Goal: Navigation & Orientation: Locate item on page

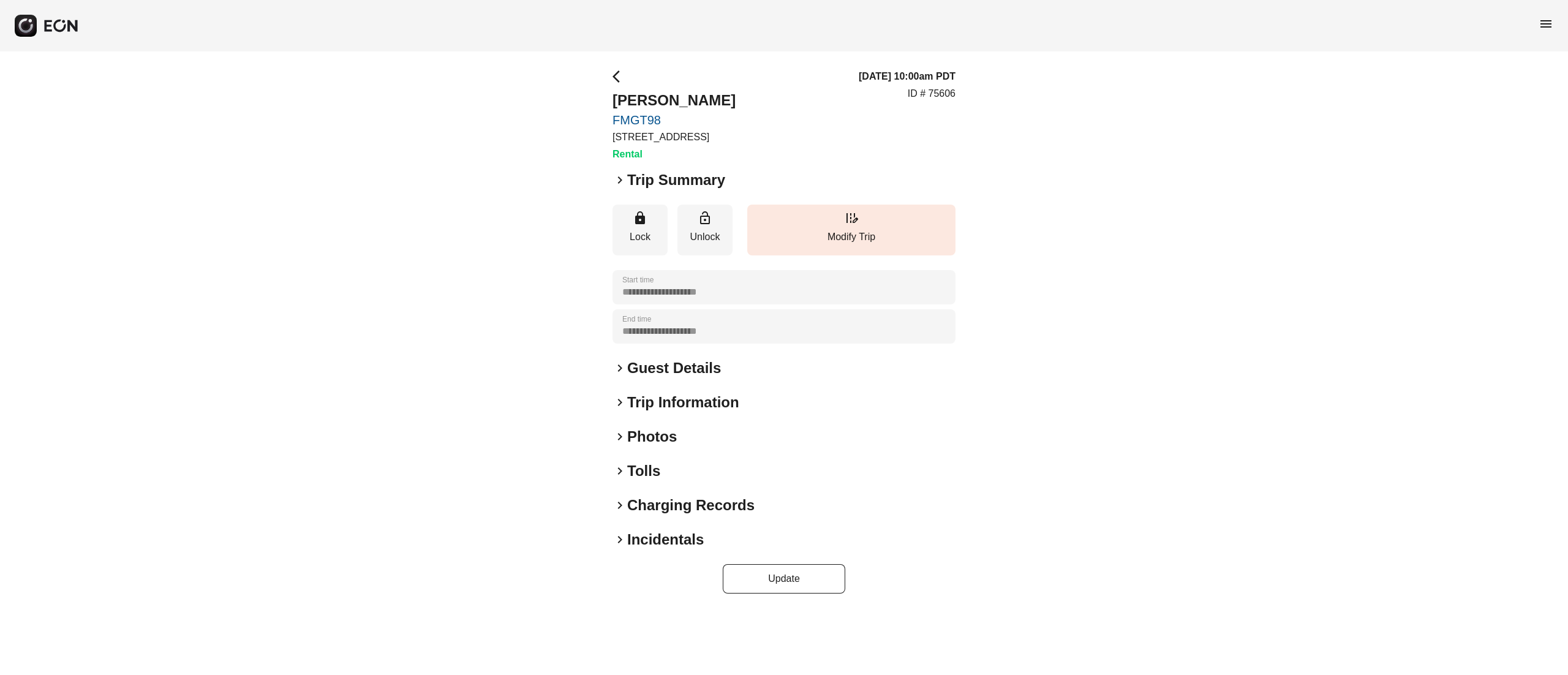
click at [648, 440] on h2 "Photos" at bounding box center [652, 436] width 50 height 20
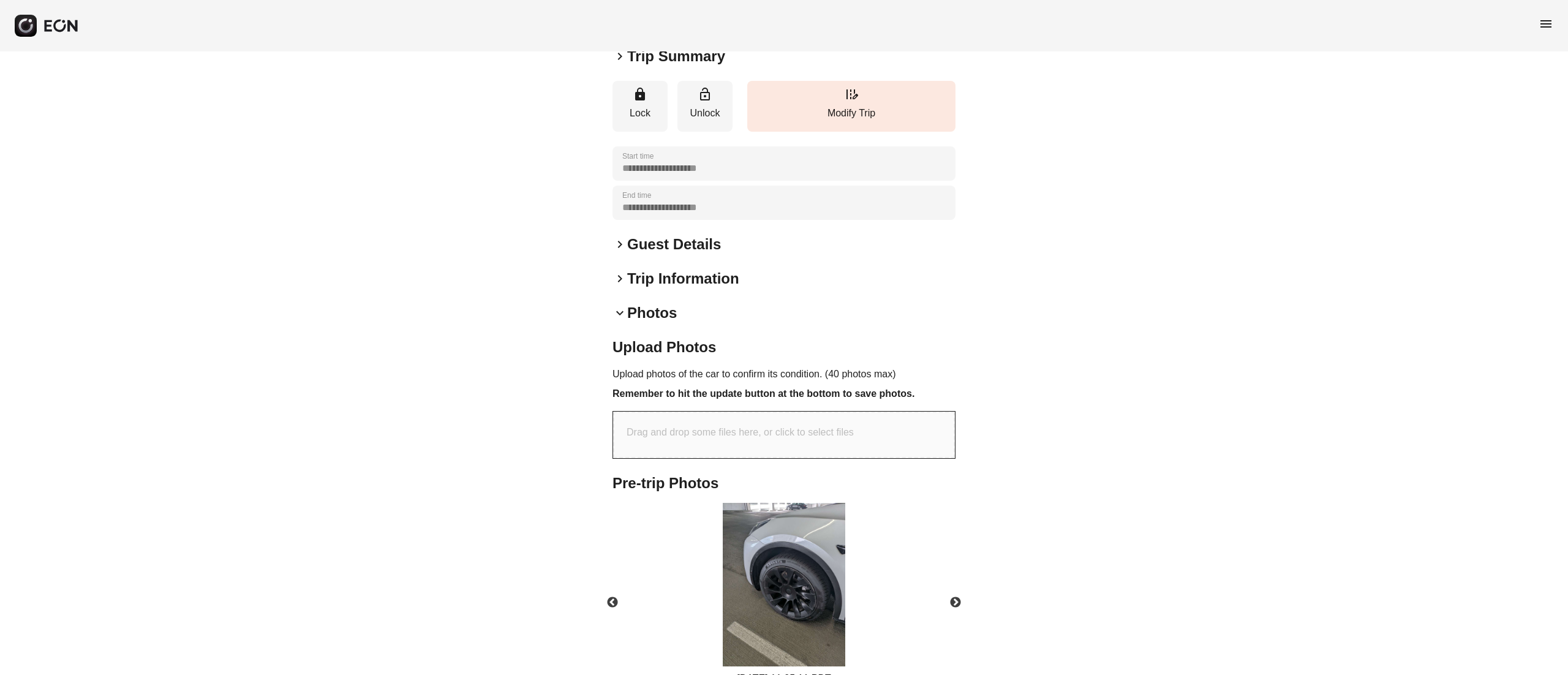
scroll to position [196, 0]
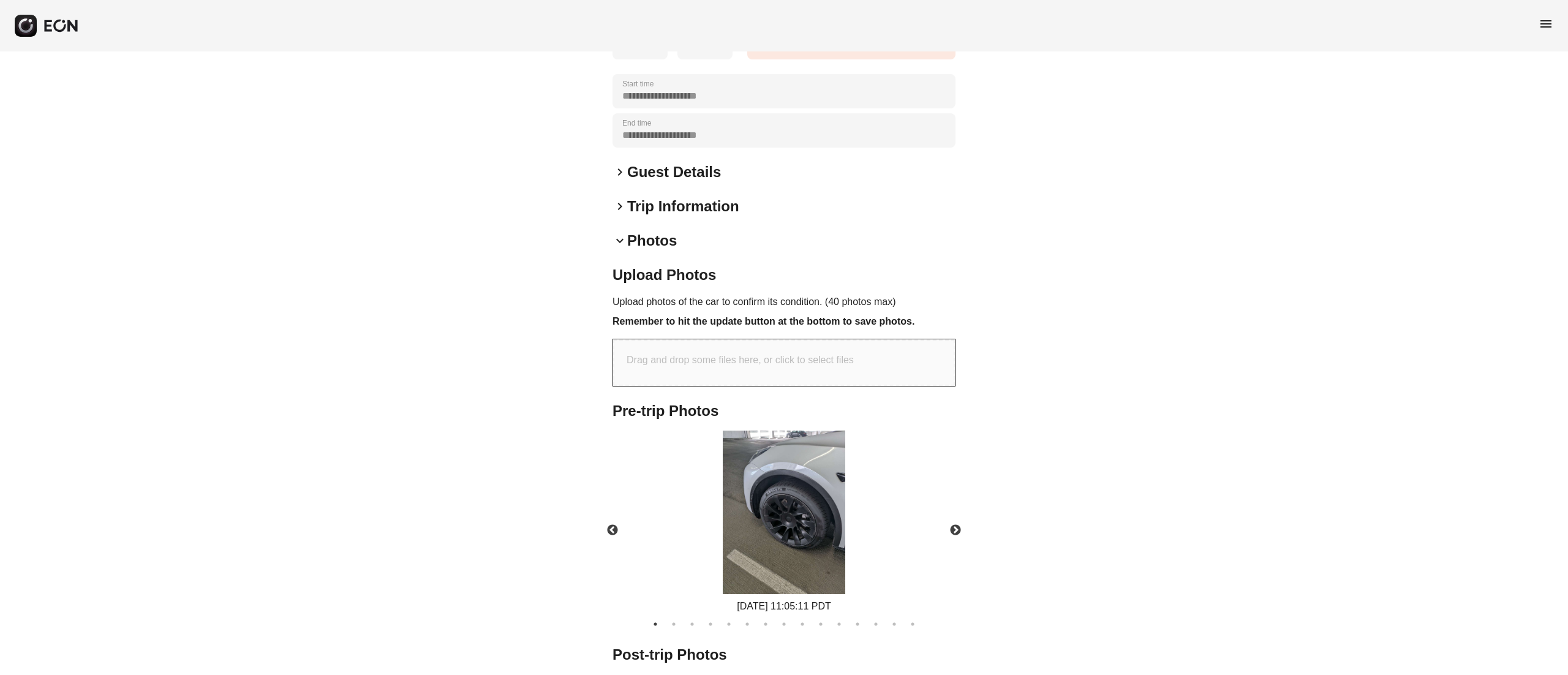
click at [817, 478] on img at bounding box center [784, 512] width 122 height 164
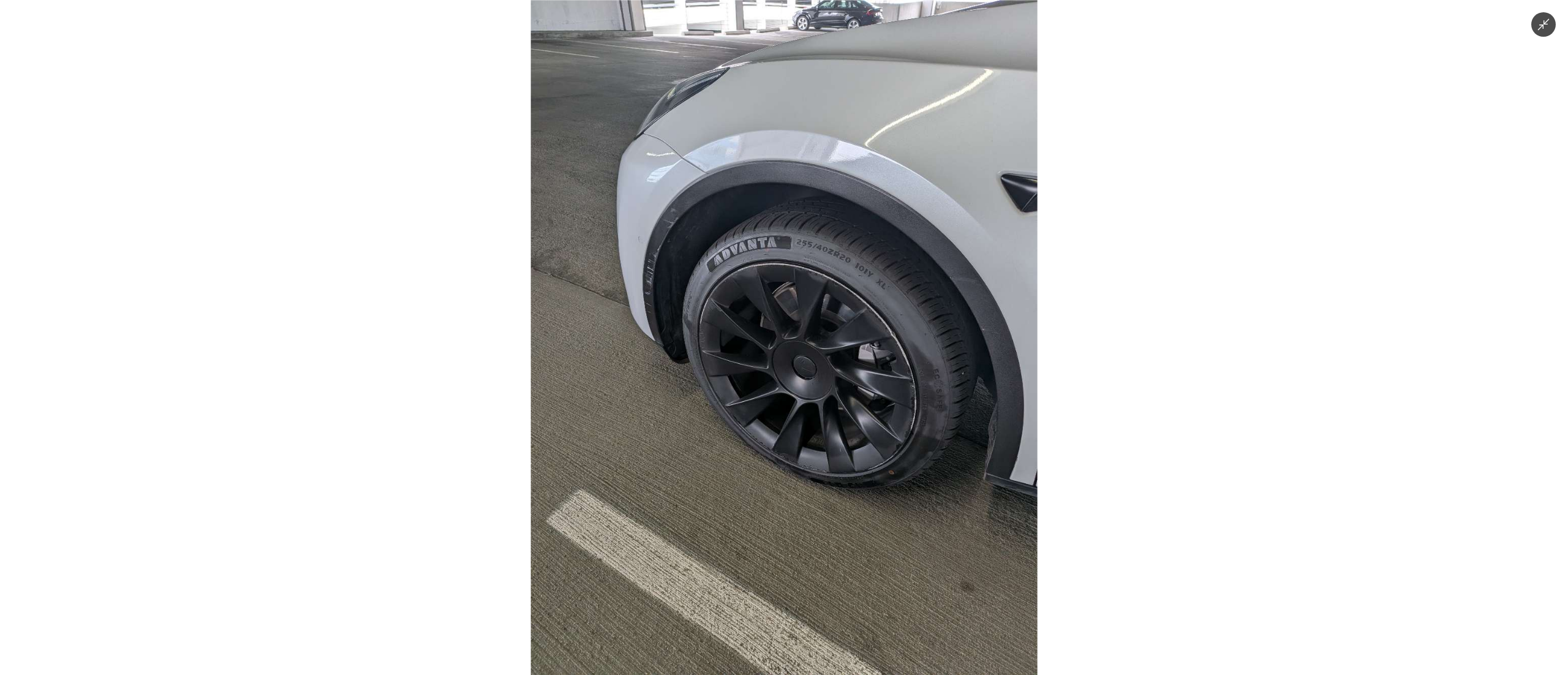
click at [817, 478] on img at bounding box center [784, 337] width 506 height 675
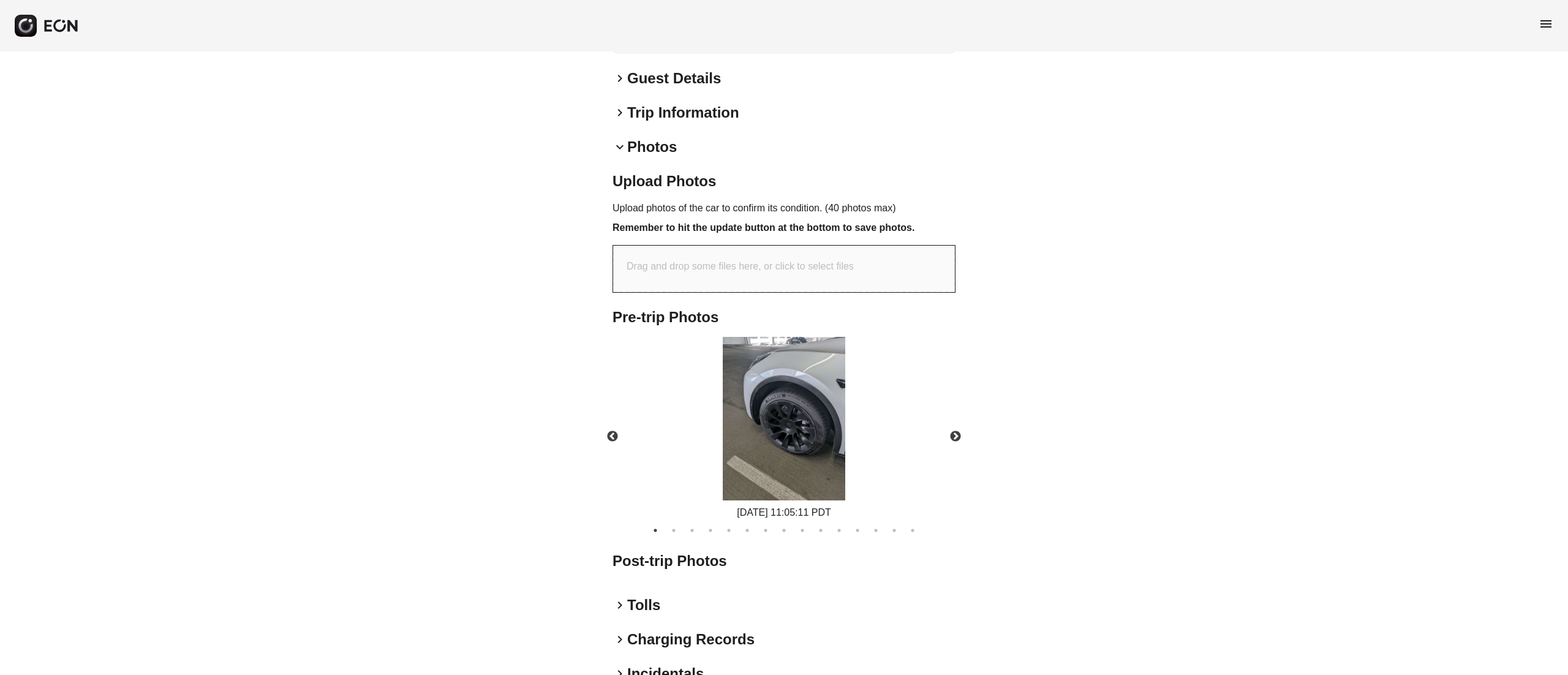
scroll to position [358, 0]
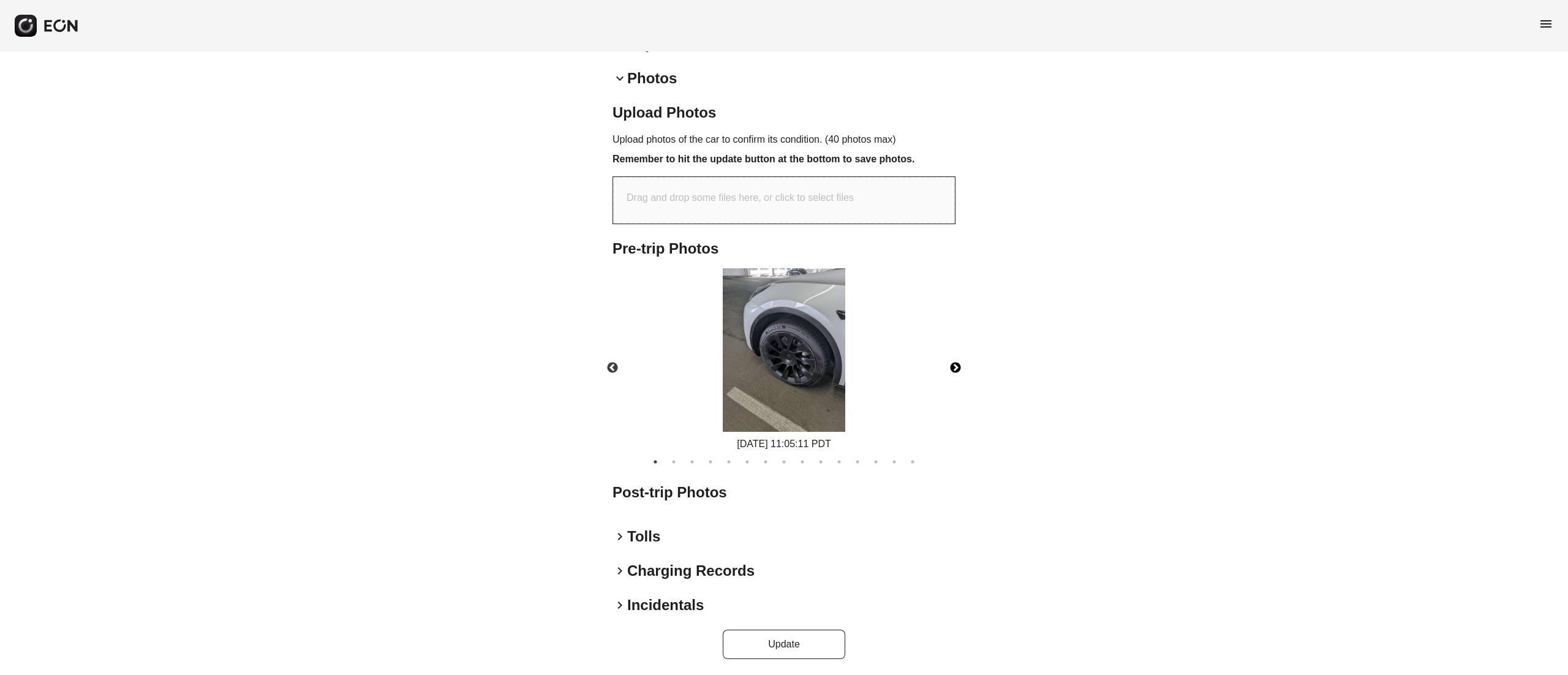
click at [950, 369] on button "Next" at bounding box center [956, 368] width 43 height 43
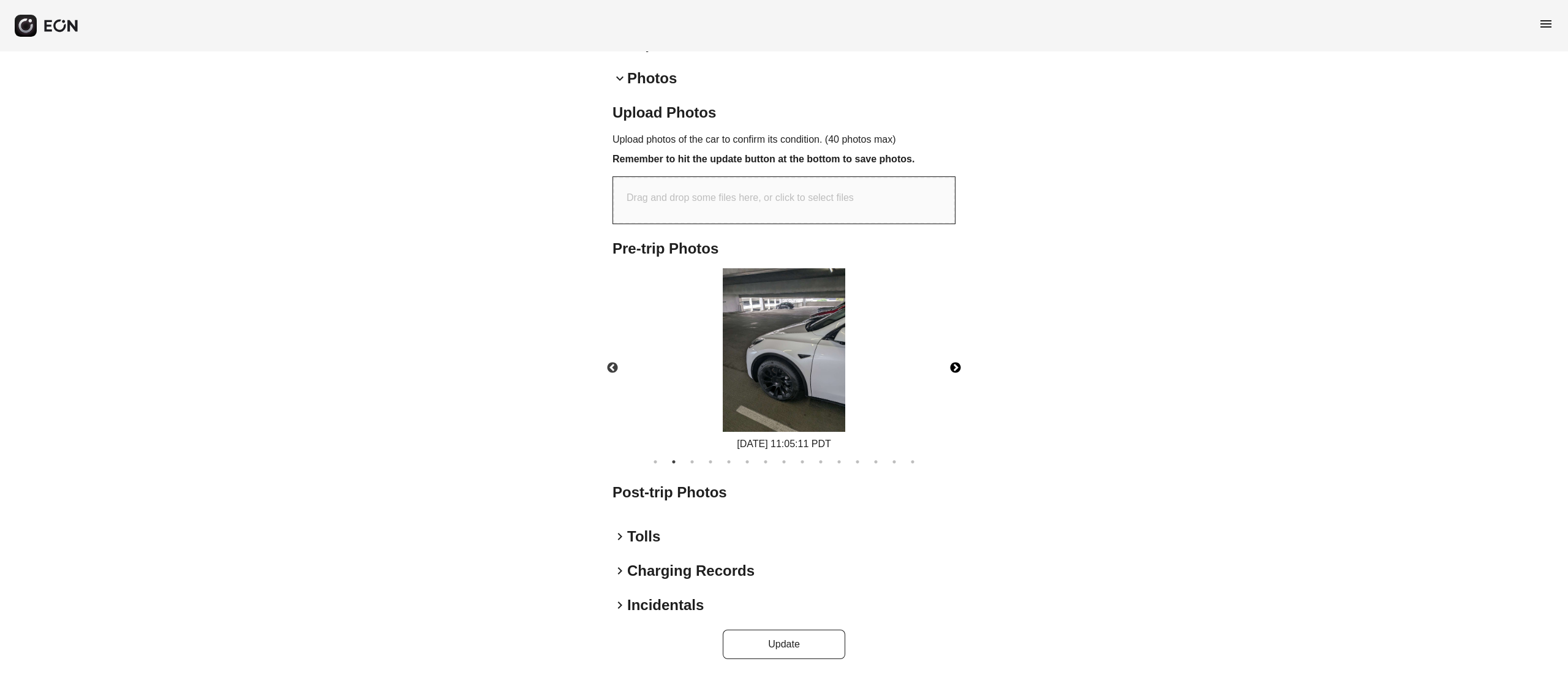
click at [961, 370] on button "Next" at bounding box center [956, 368] width 43 height 43
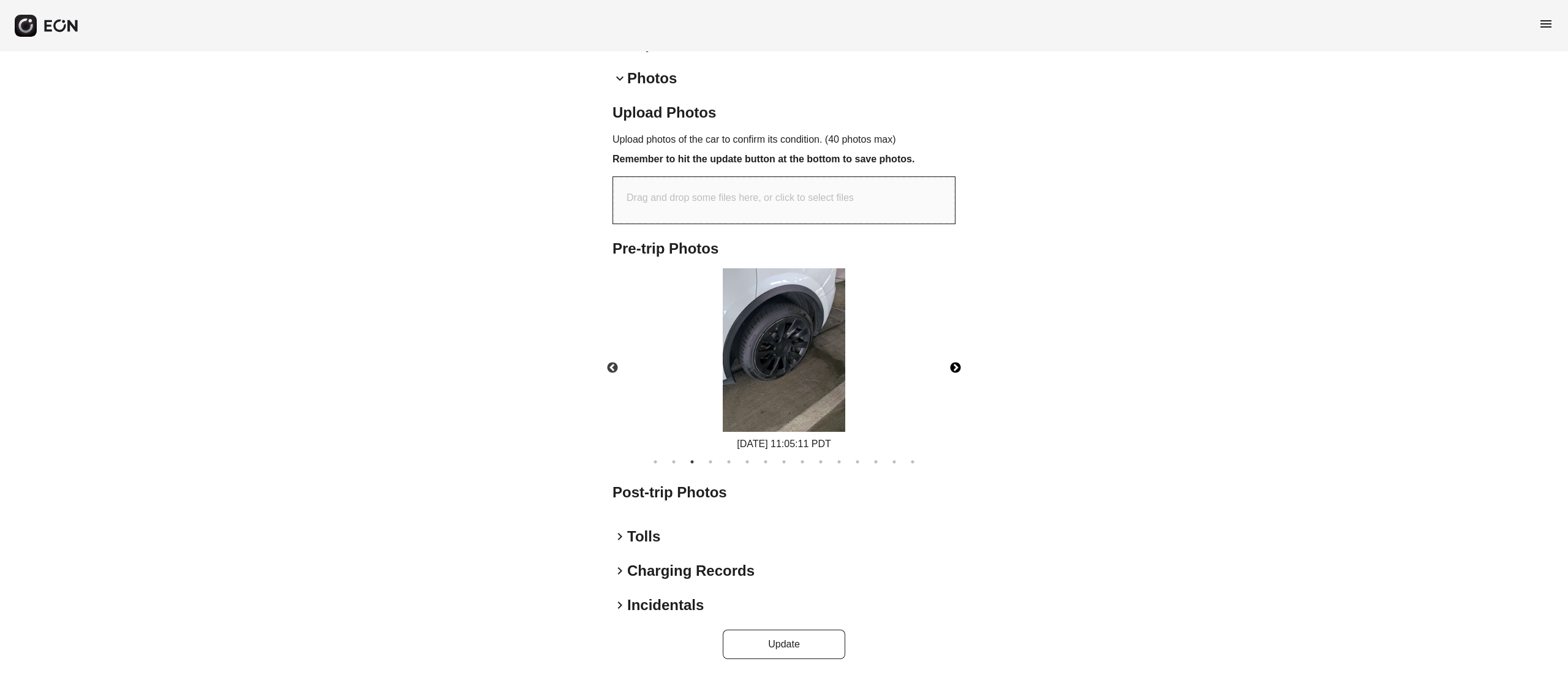
click at [952, 360] on button "Next" at bounding box center [956, 368] width 43 height 43
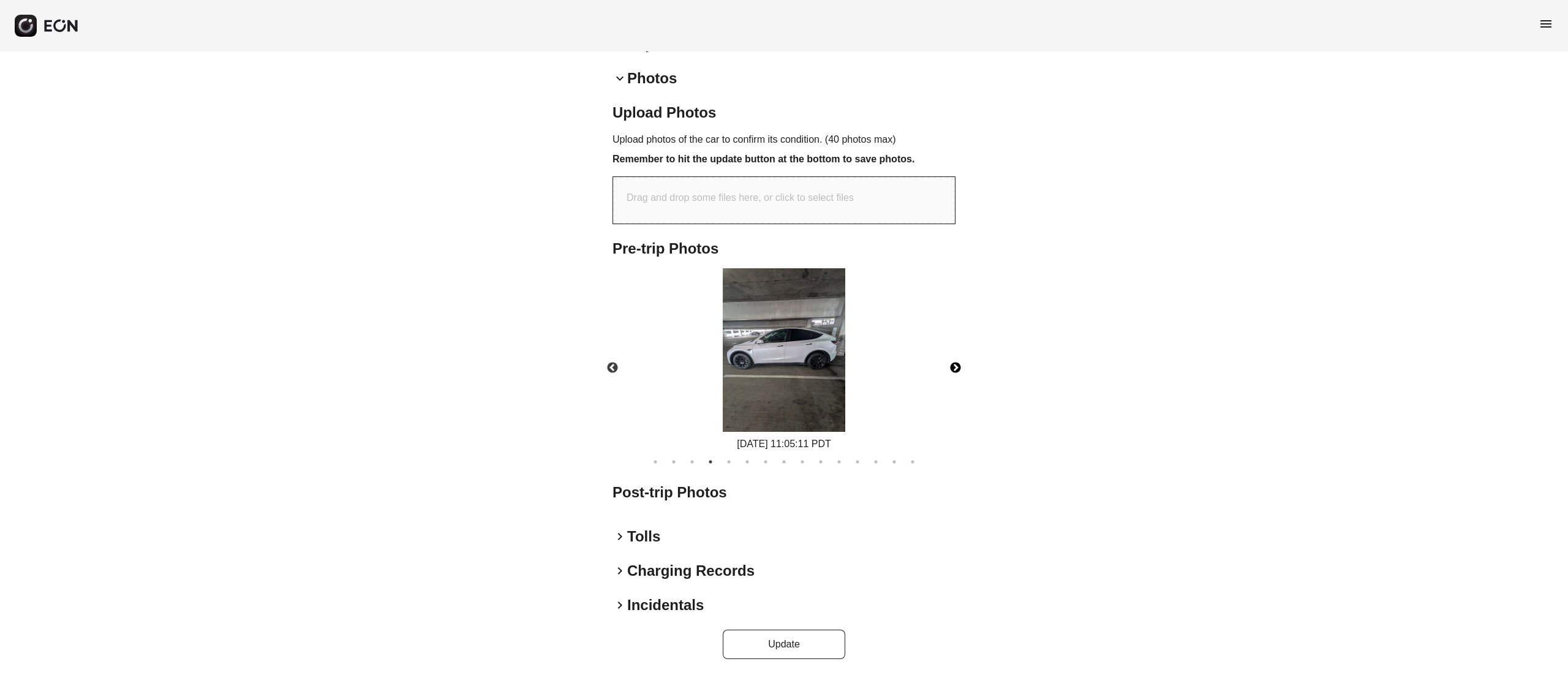
click at [952, 360] on button "Next" at bounding box center [956, 368] width 43 height 43
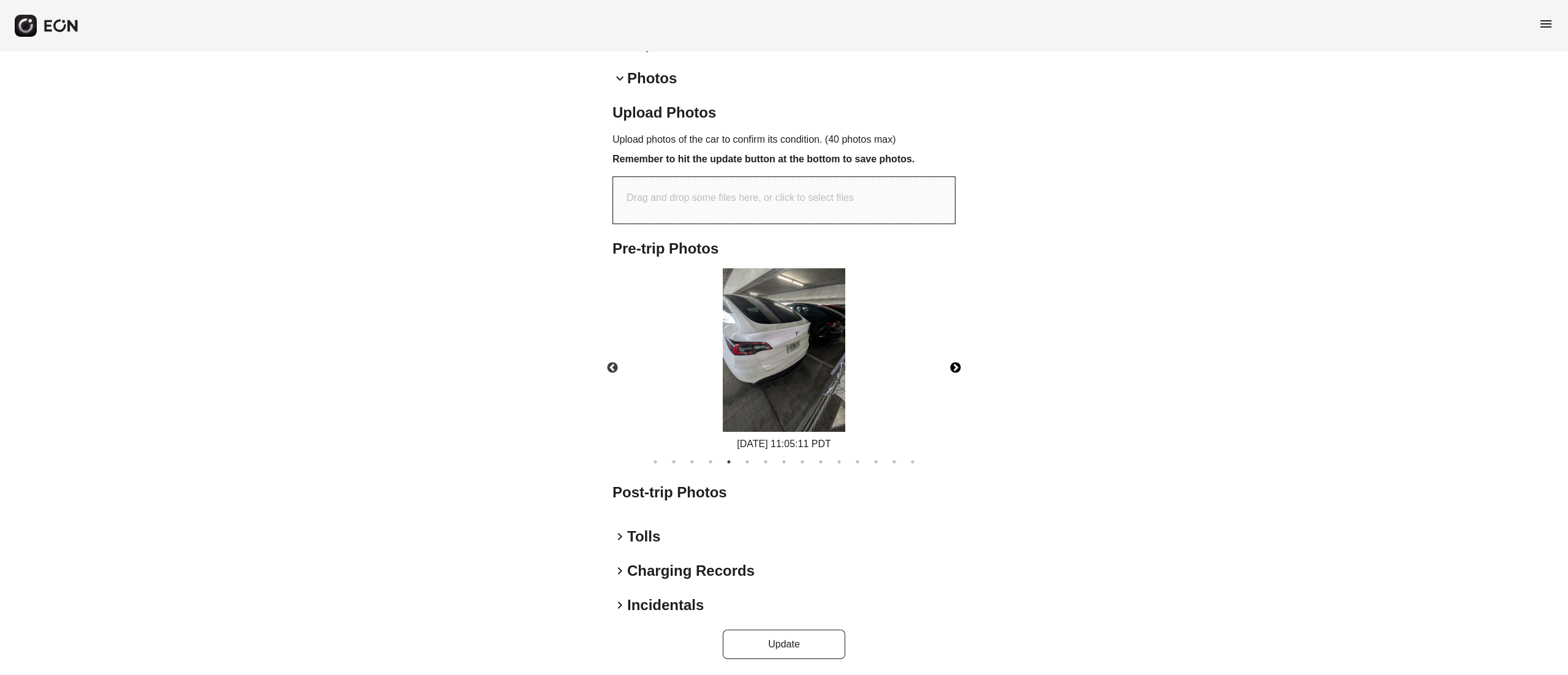
click at [810, 347] on img at bounding box center [784, 350] width 122 height 164
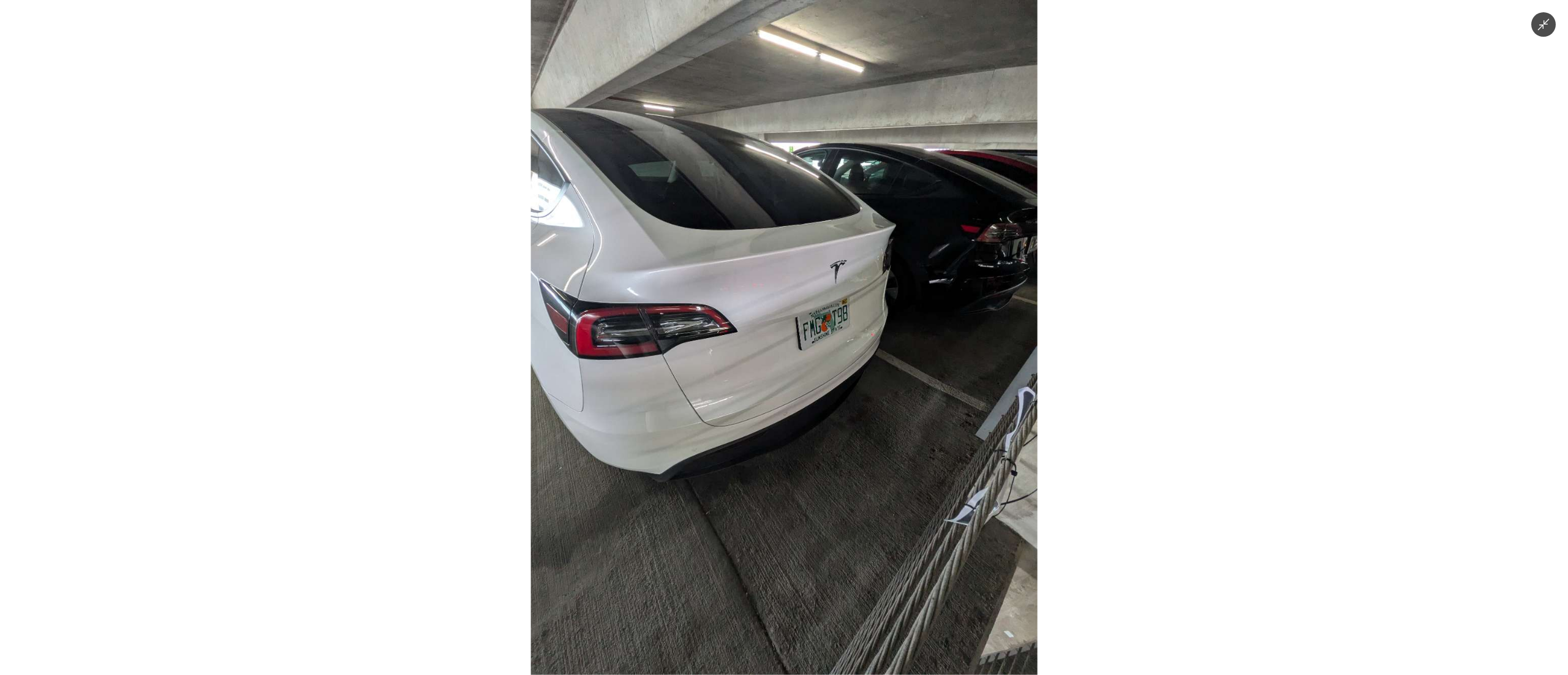
click at [862, 347] on img at bounding box center [784, 337] width 506 height 675
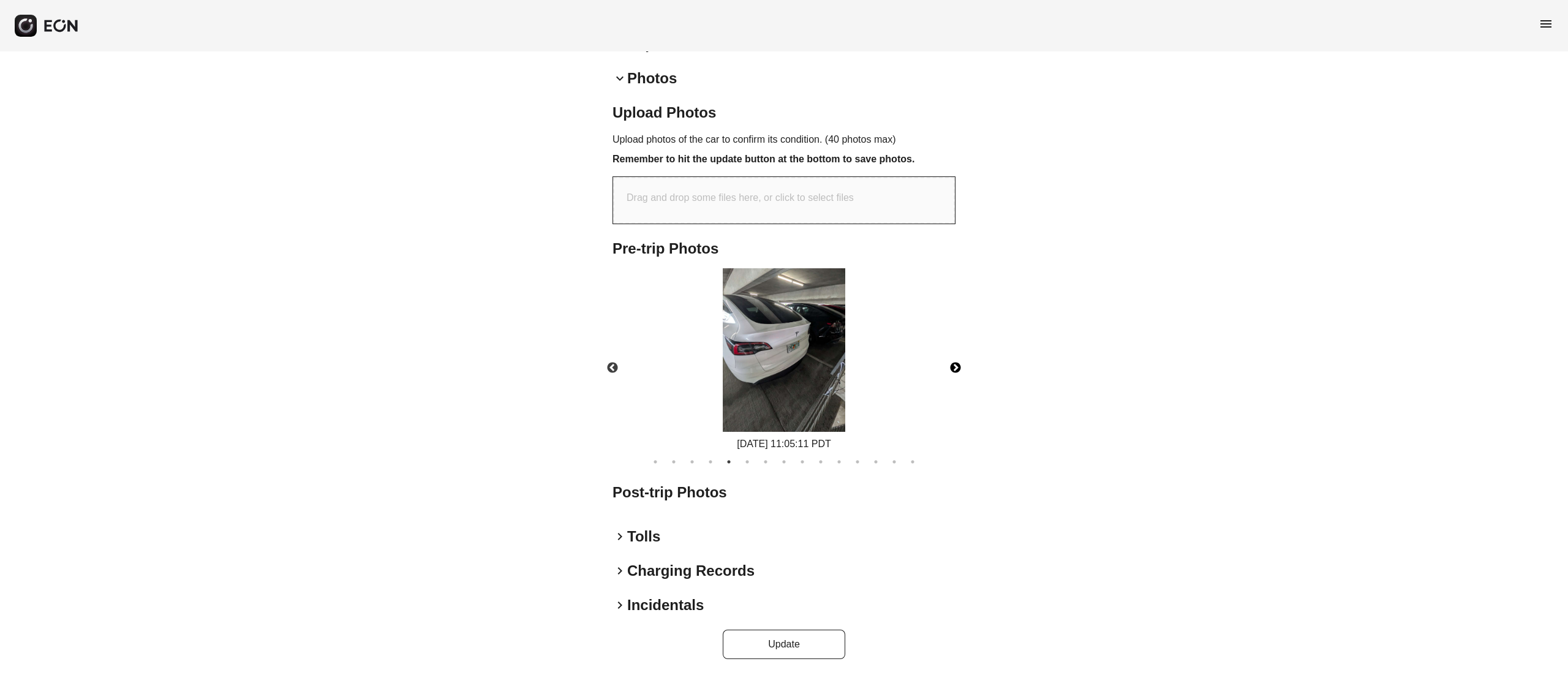
click at [824, 347] on img at bounding box center [784, 350] width 122 height 164
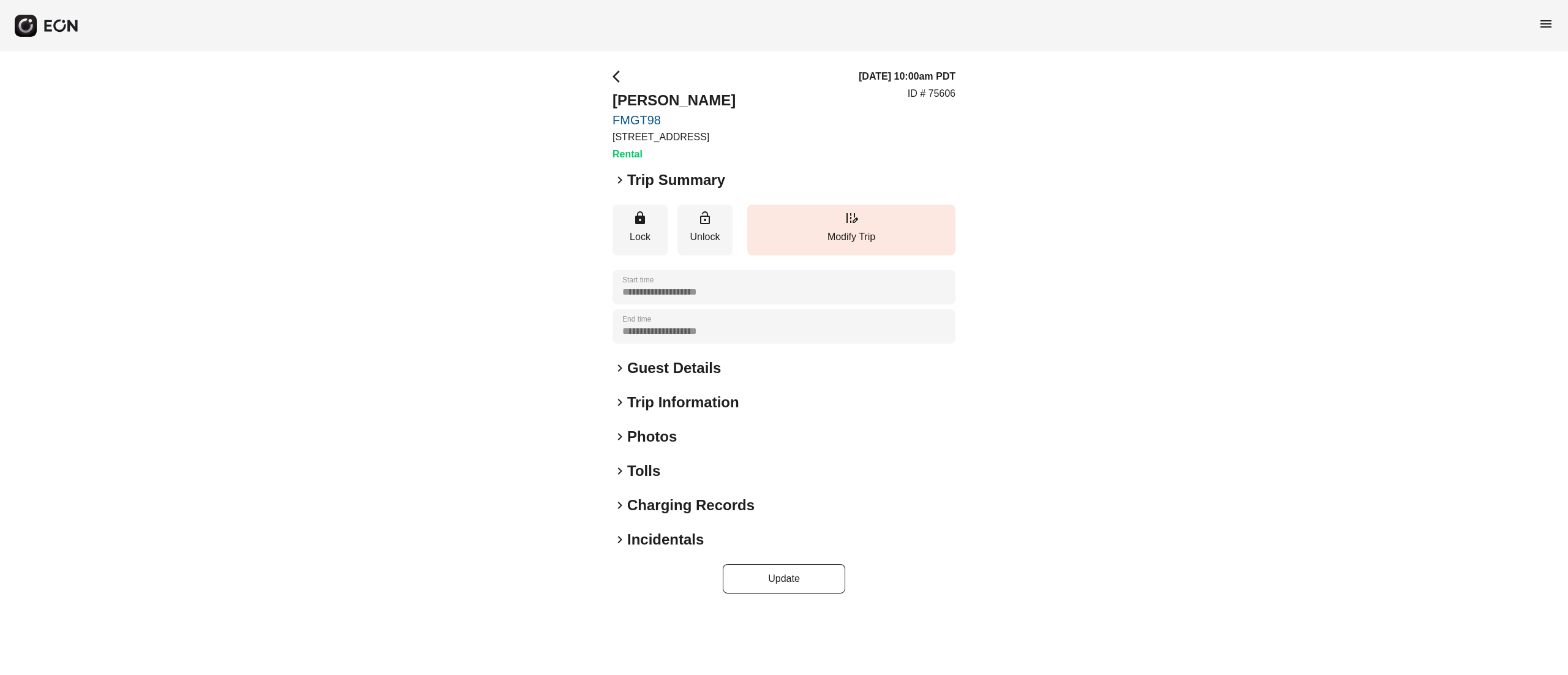
click at [661, 428] on h2 "Photos" at bounding box center [652, 436] width 50 height 20
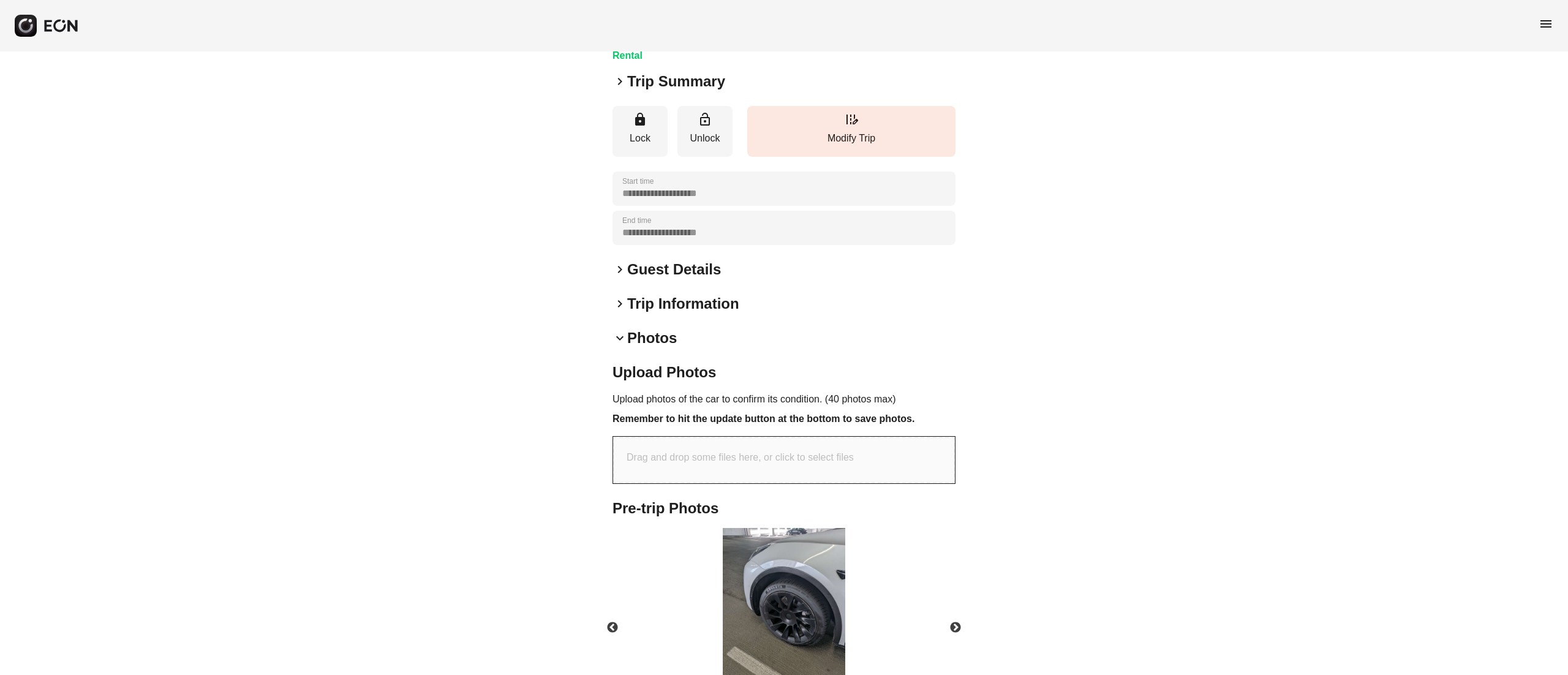
scroll to position [358, 0]
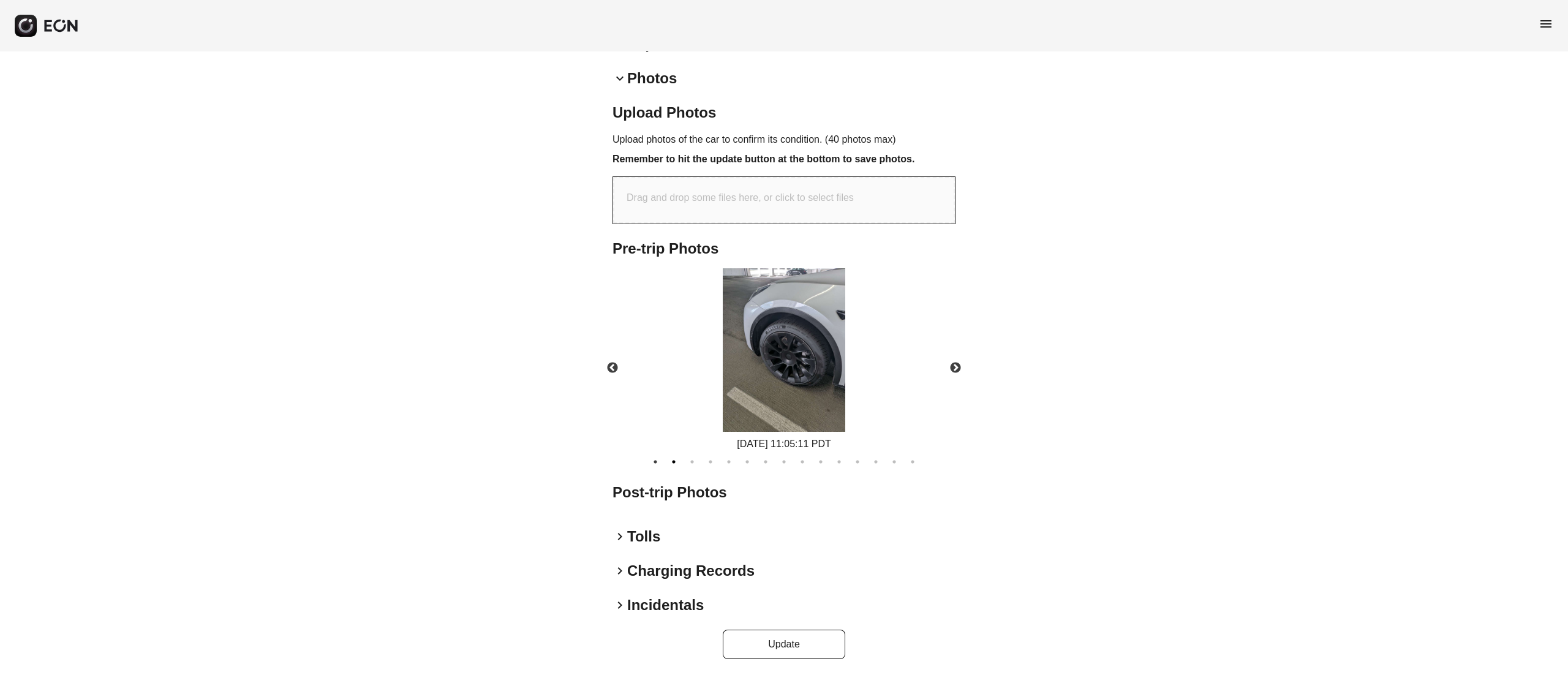
click at [677, 465] on button "2" at bounding box center [674, 461] width 12 height 12
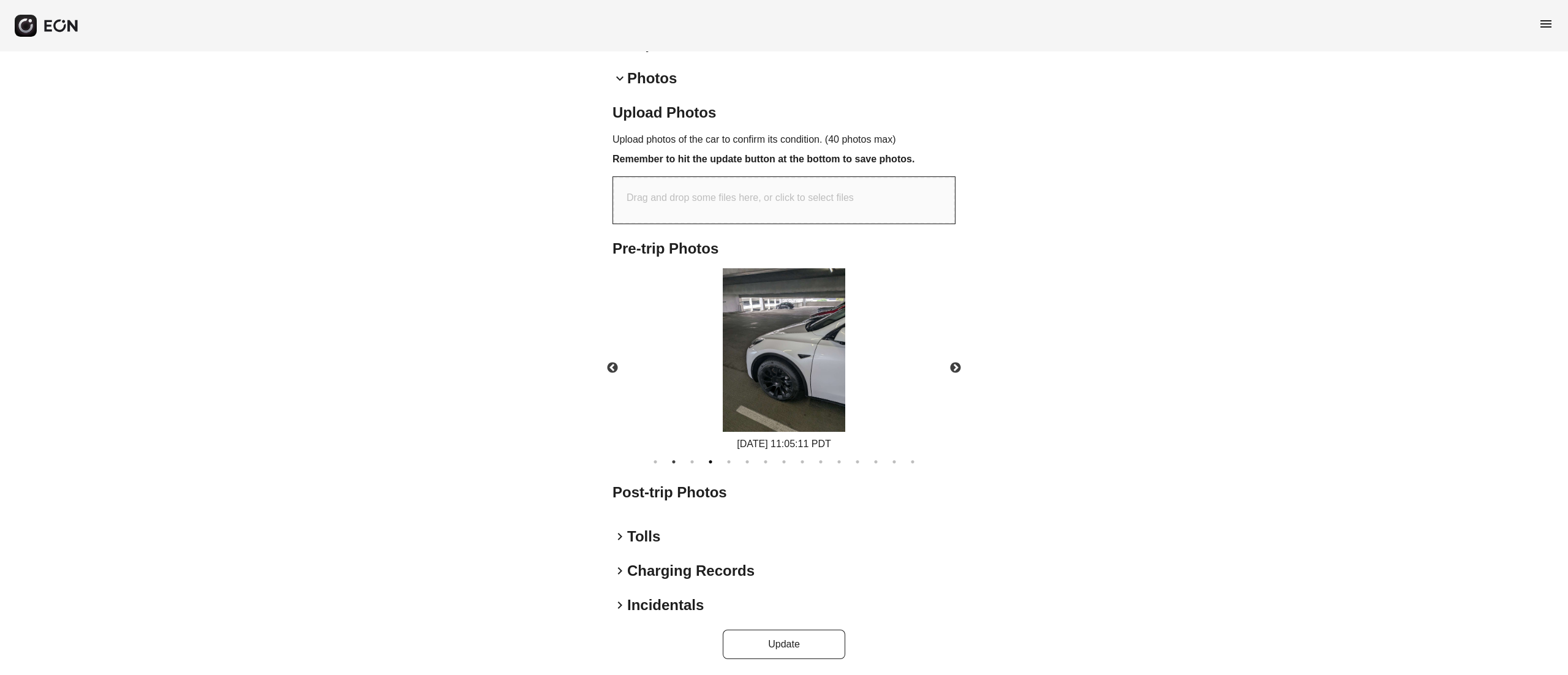
click at [709, 466] on button "4" at bounding box center [711, 461] width 12 height 12
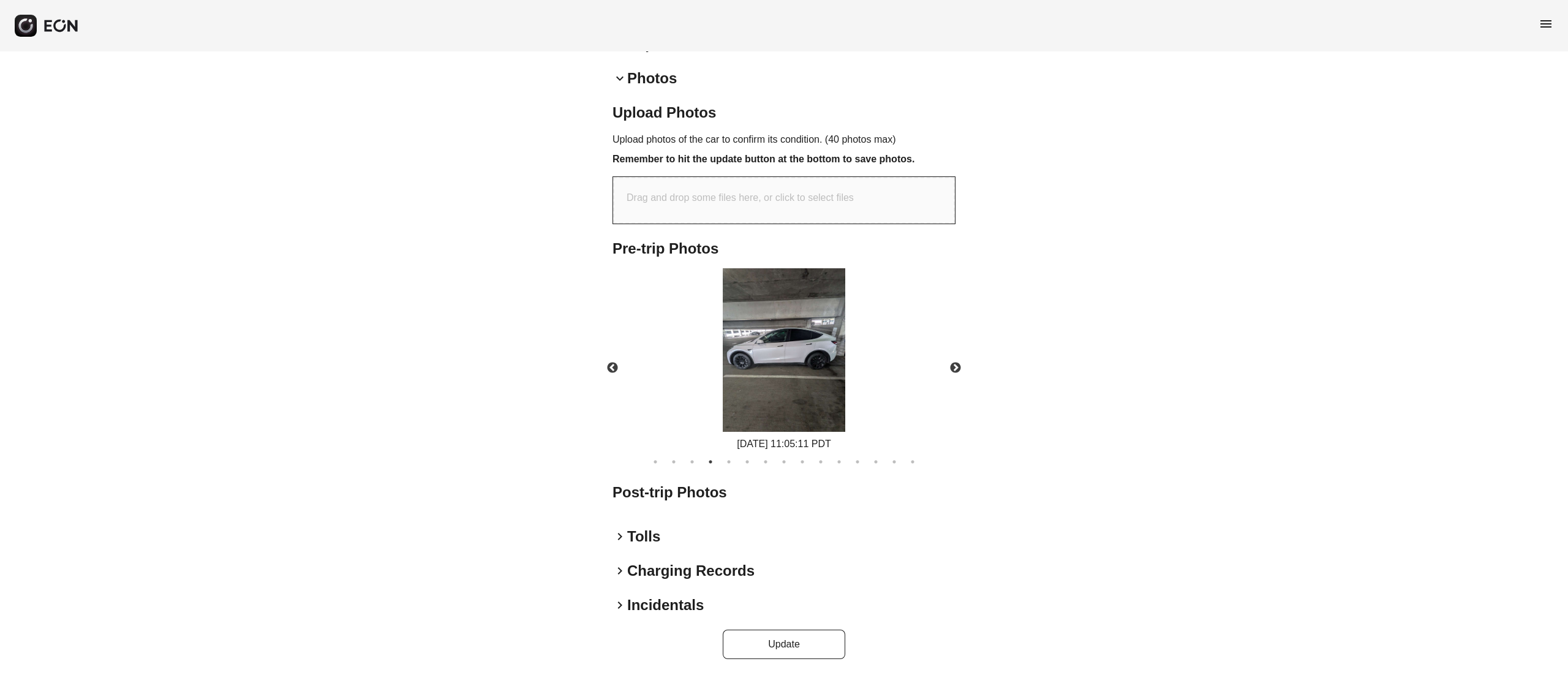
click at [736, 466] on ul "1 2 3 4 5 6 7 8 9 10 11 12 13 14 15" at bounding box center [784, 459] width 355 height 16
click at [726, 466] on button "5" at bounding box center [729, 461] width 12 height 12
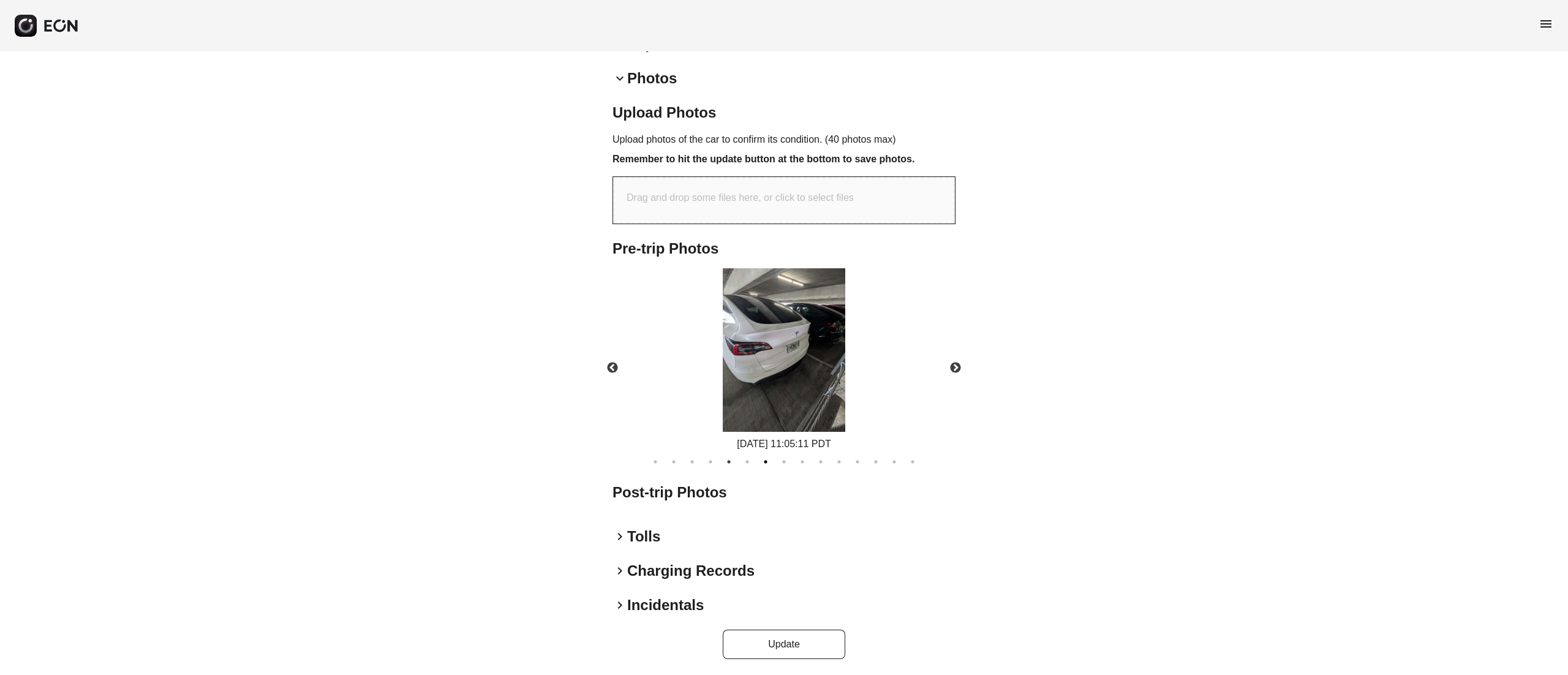
click at [768, 463] on button "7" at bounding box center [766, 461] width 12 height 12
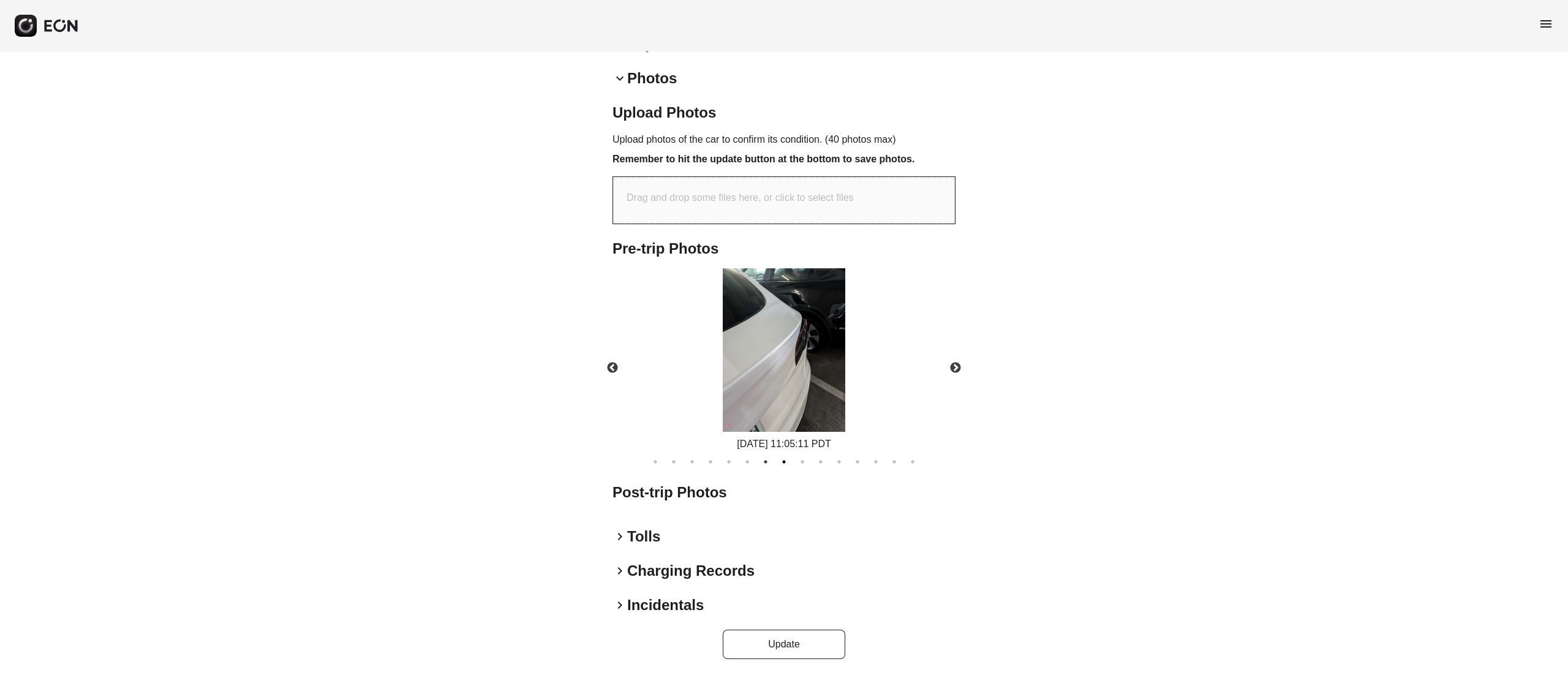
click at [782, 460] on button "8" at bounding box center [784, 461] width 12 height 12
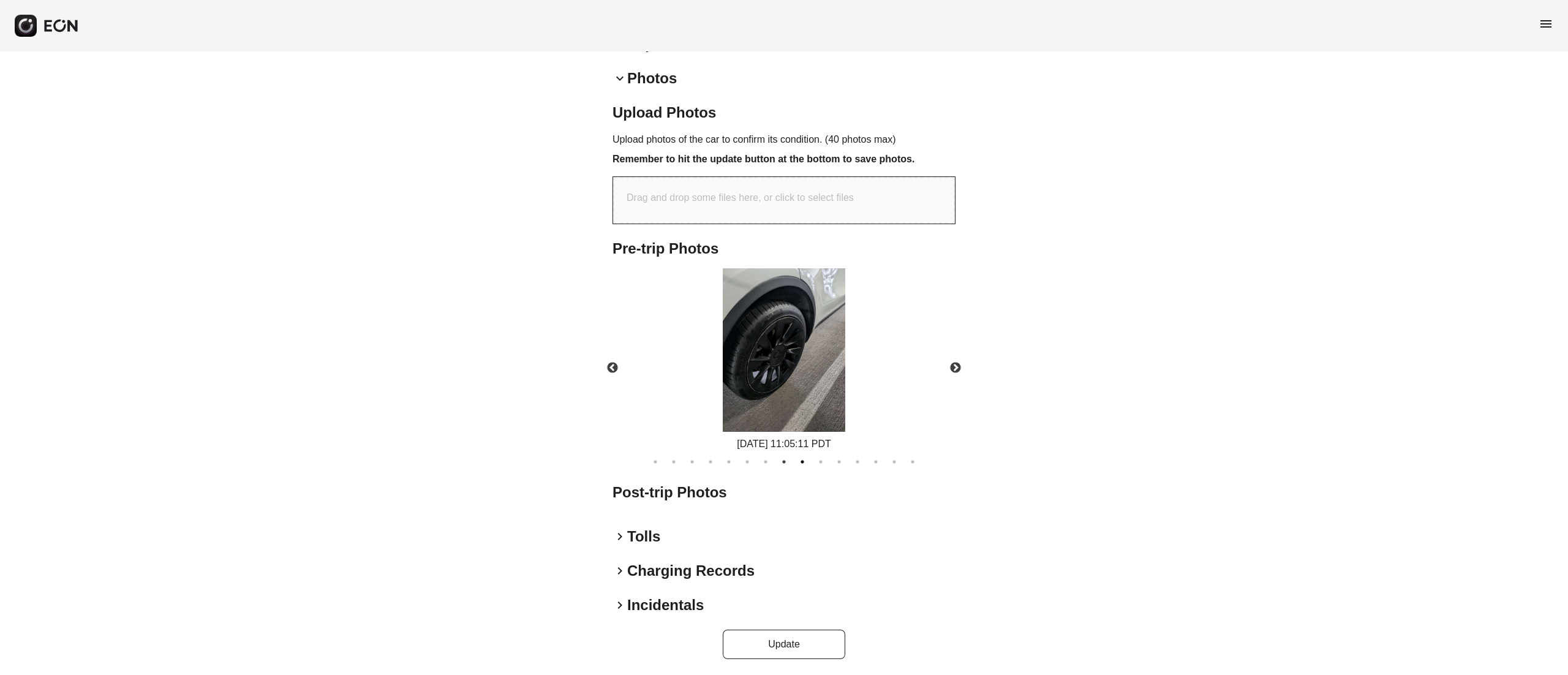
click at [801, 460] on button "9" at bounding box center [802, 461] width 12 height 12
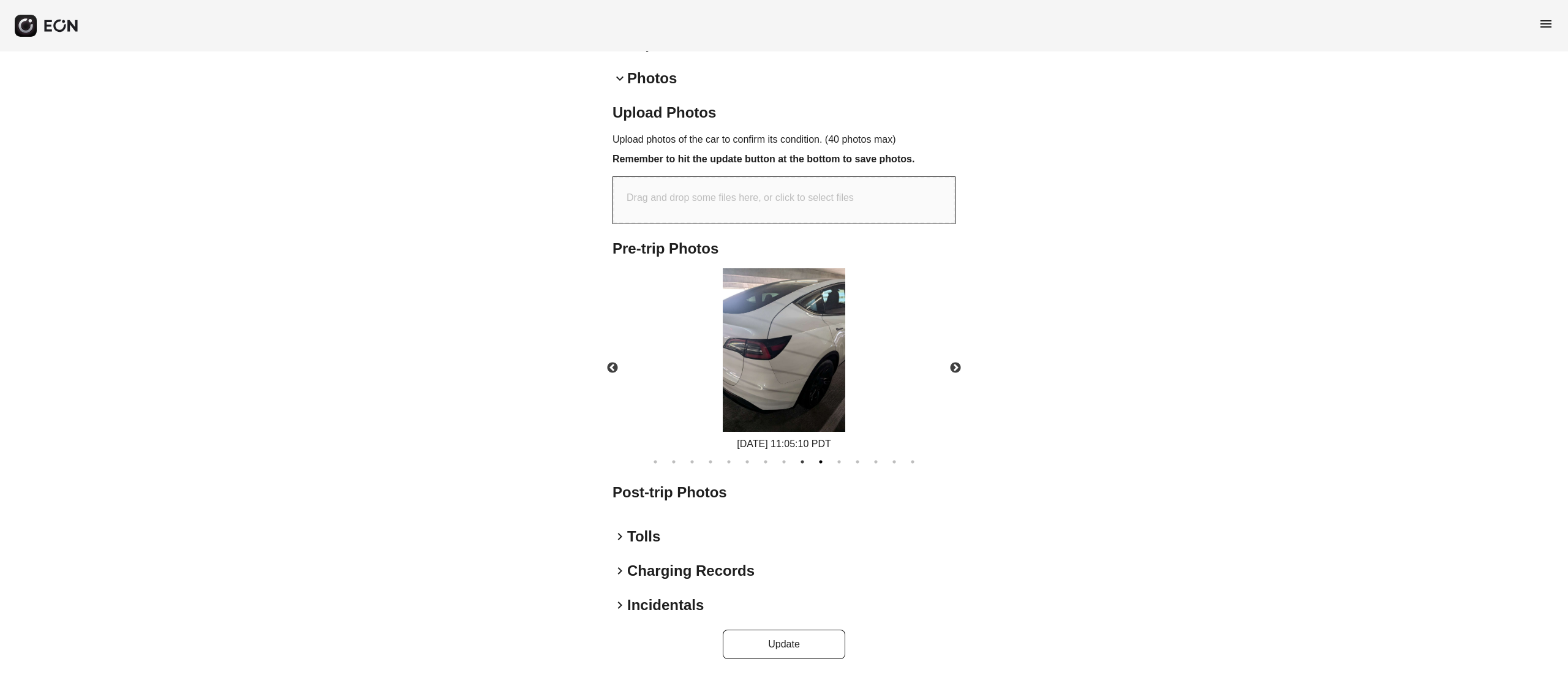
click at [822, 459] on button "10" at bounding box center [821, 461] width 12 height 12
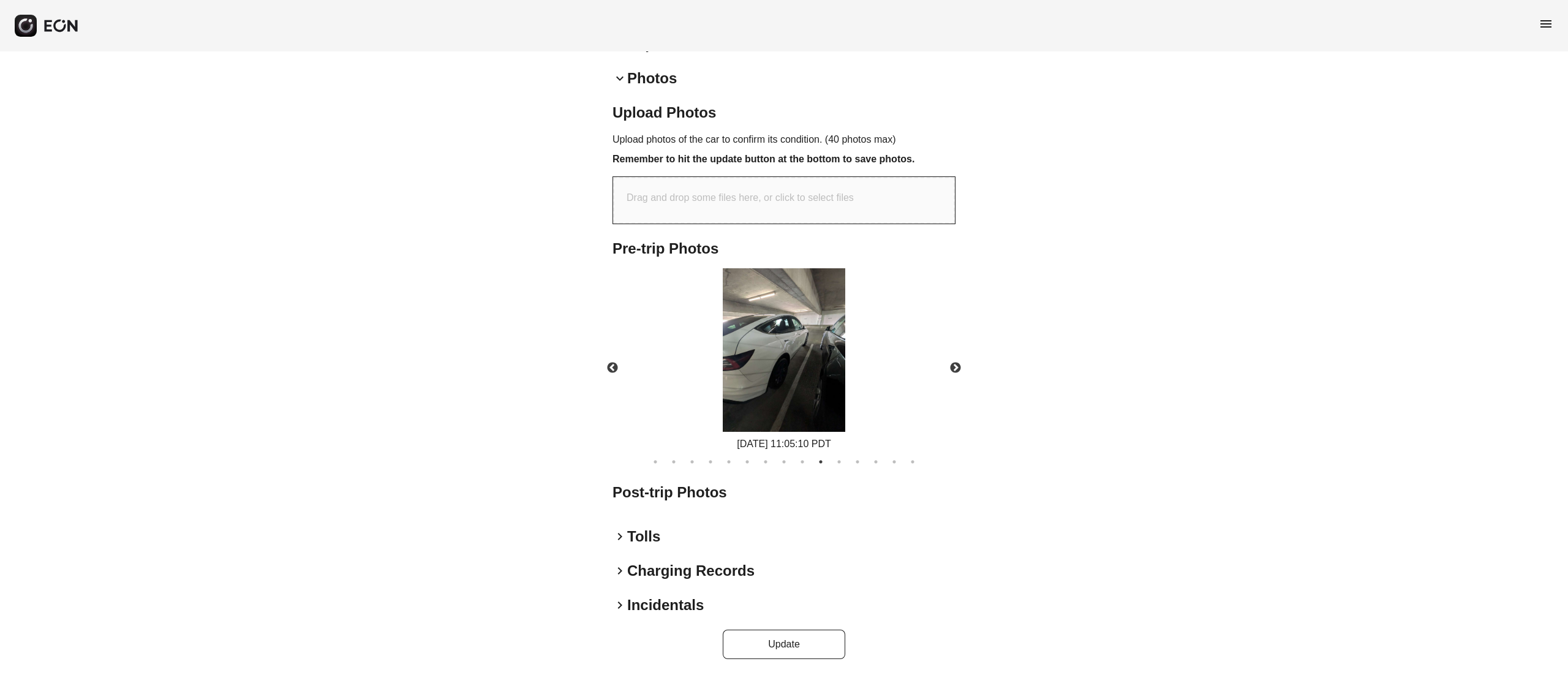
click at [846, 459] on ul "1 2 3 4 5 6 7 8 9 10 11 12 13 14 15" at bounding box center [784, 459] width 355 height 16
click at [839, 459] on button "11" at bounding box center [839, 461] width 12 height 12
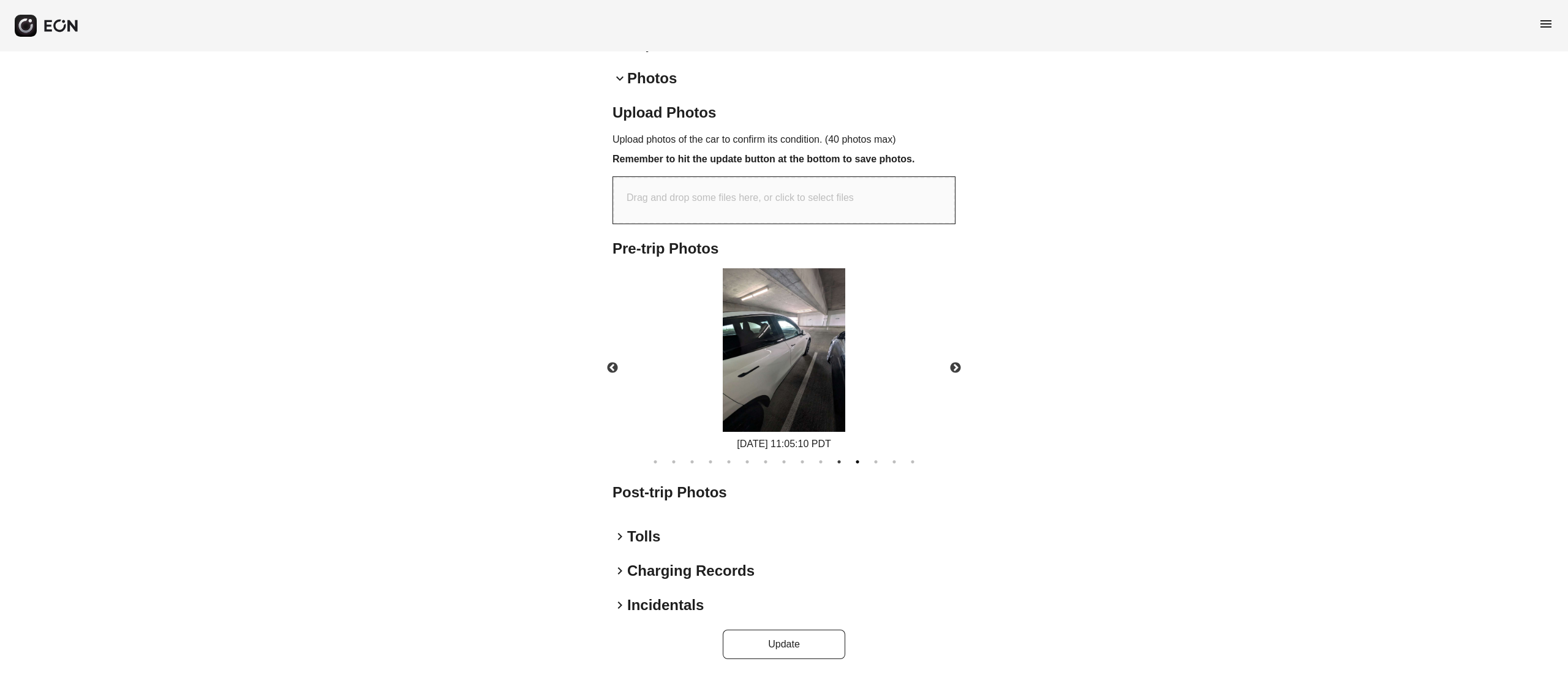
click at [857, 462] on button "12" at bounding box center [857, 461] width 12 height 12
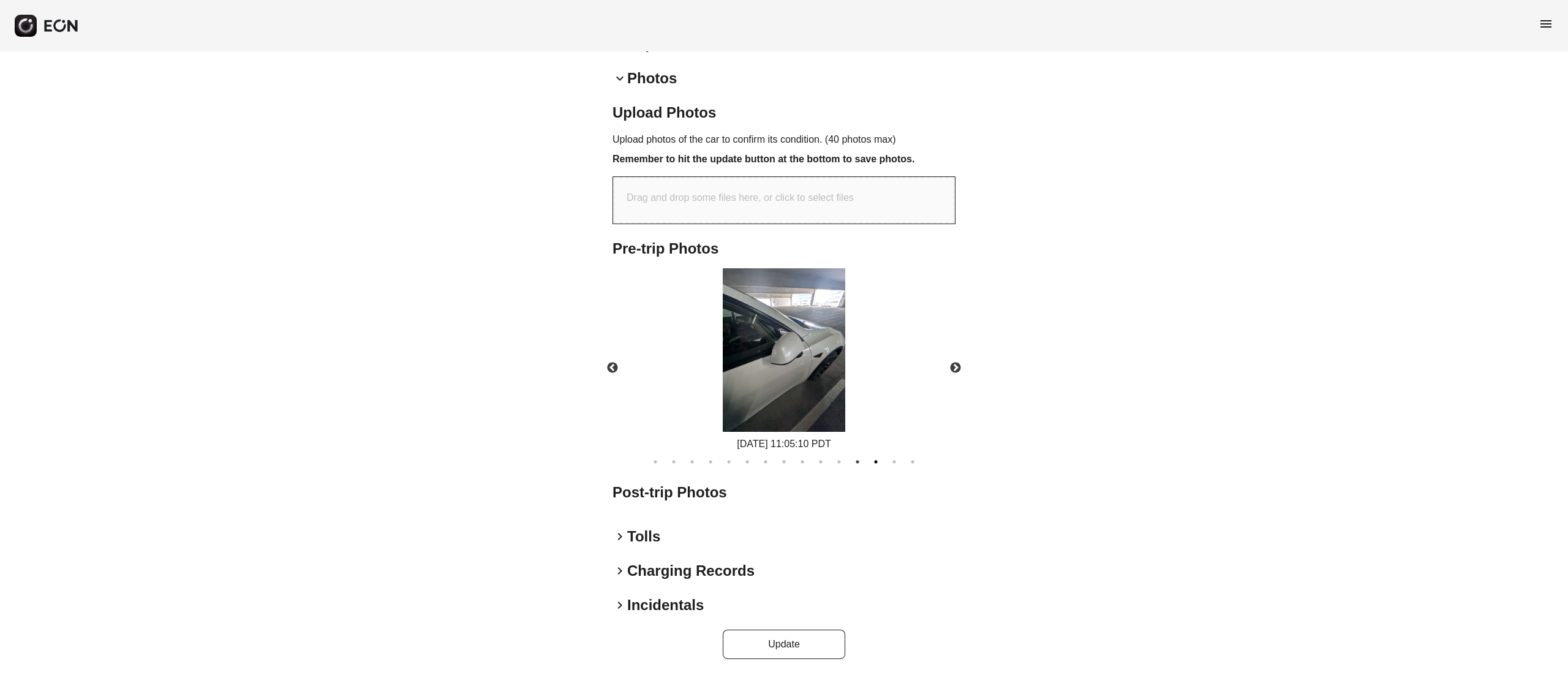
click at [880, 462] on button "13" at bounding box center [876, 461] width 12 height 12
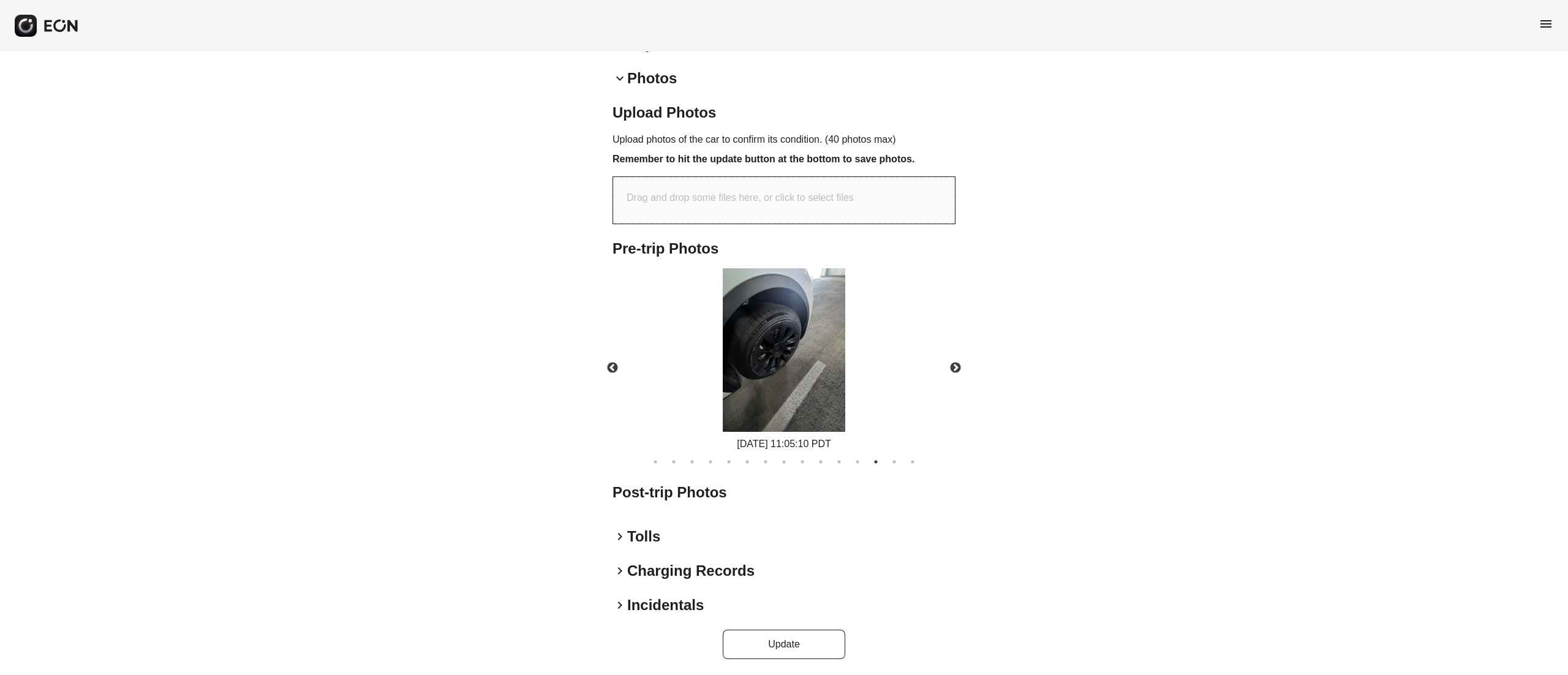
click at [887, 464] on ul "1 2 3 4 5 6 7 8 9 10 11 12 13 14 15" at bounding box center [784, 459] width 355 height 16
click at [890, 464] on button "14" at bounding box center [894, 461] width 12 height 12
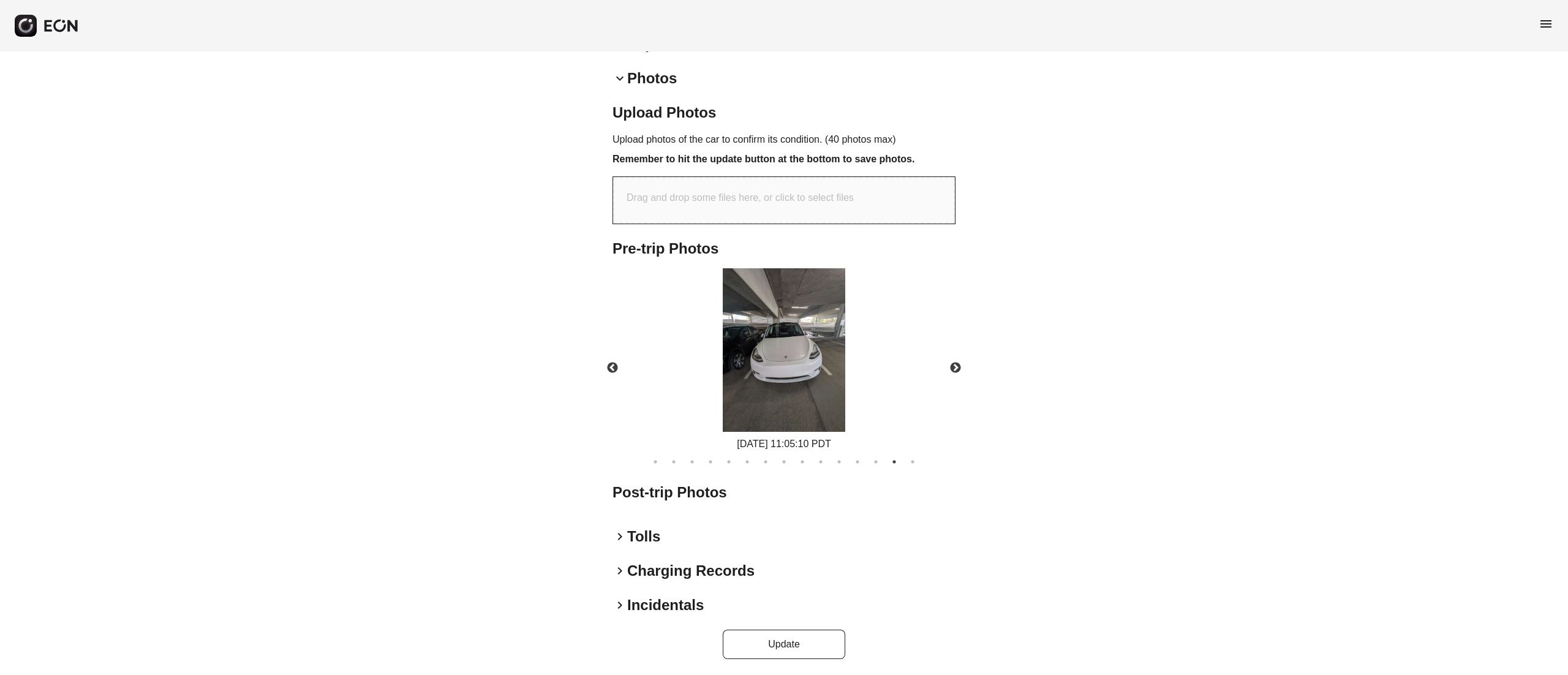
click at [793, 358] on img at bounding box center [784, 350] width 122 height 164
click at [910, 460] on button "15" at bounding box center [913, 461] width 12 height 12
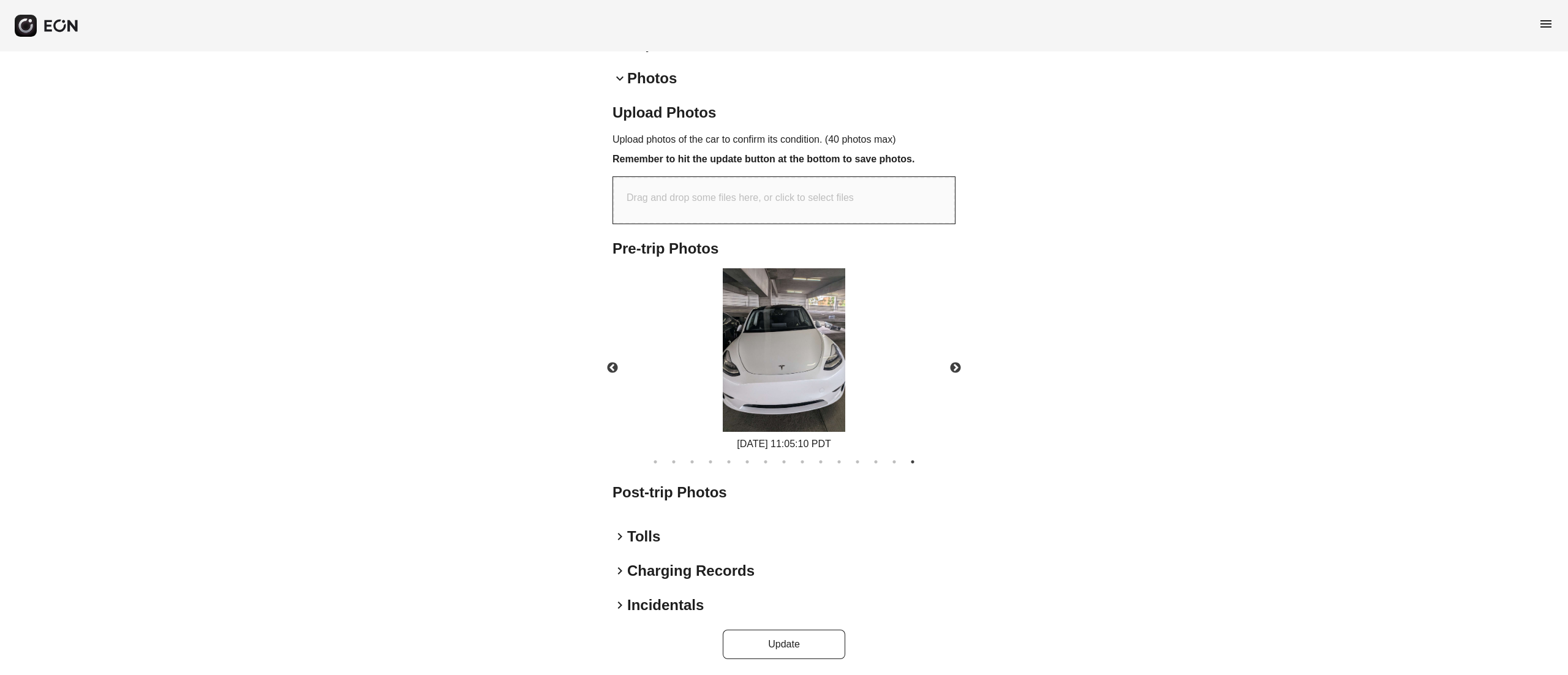
click at [799, 347] on img at bounding box center [784, 350] width 122 height 164
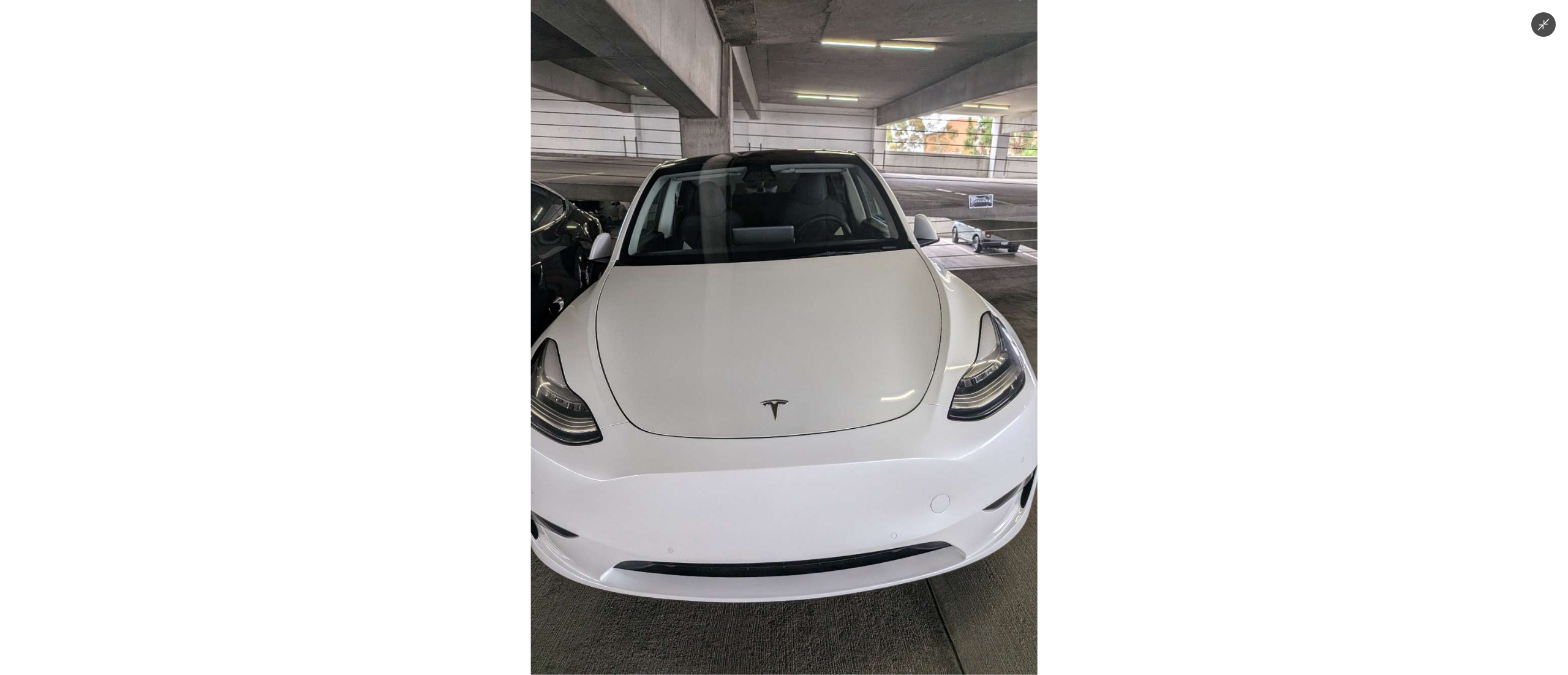
click at [799, 347] on img at bounding box center [784, 337] width 506 height 675
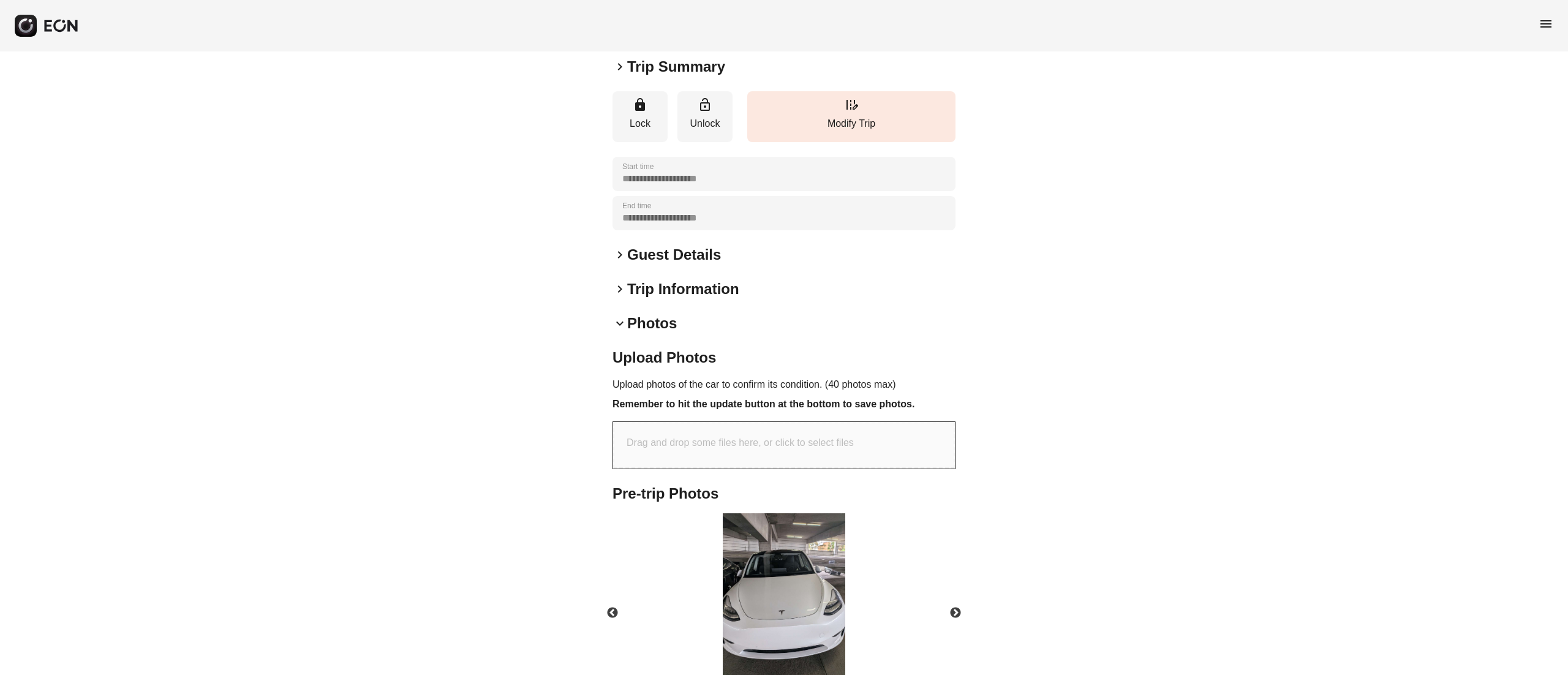
scroll to position [0, 0]
